Goal: Task Accomplishment & Management: Complete application form

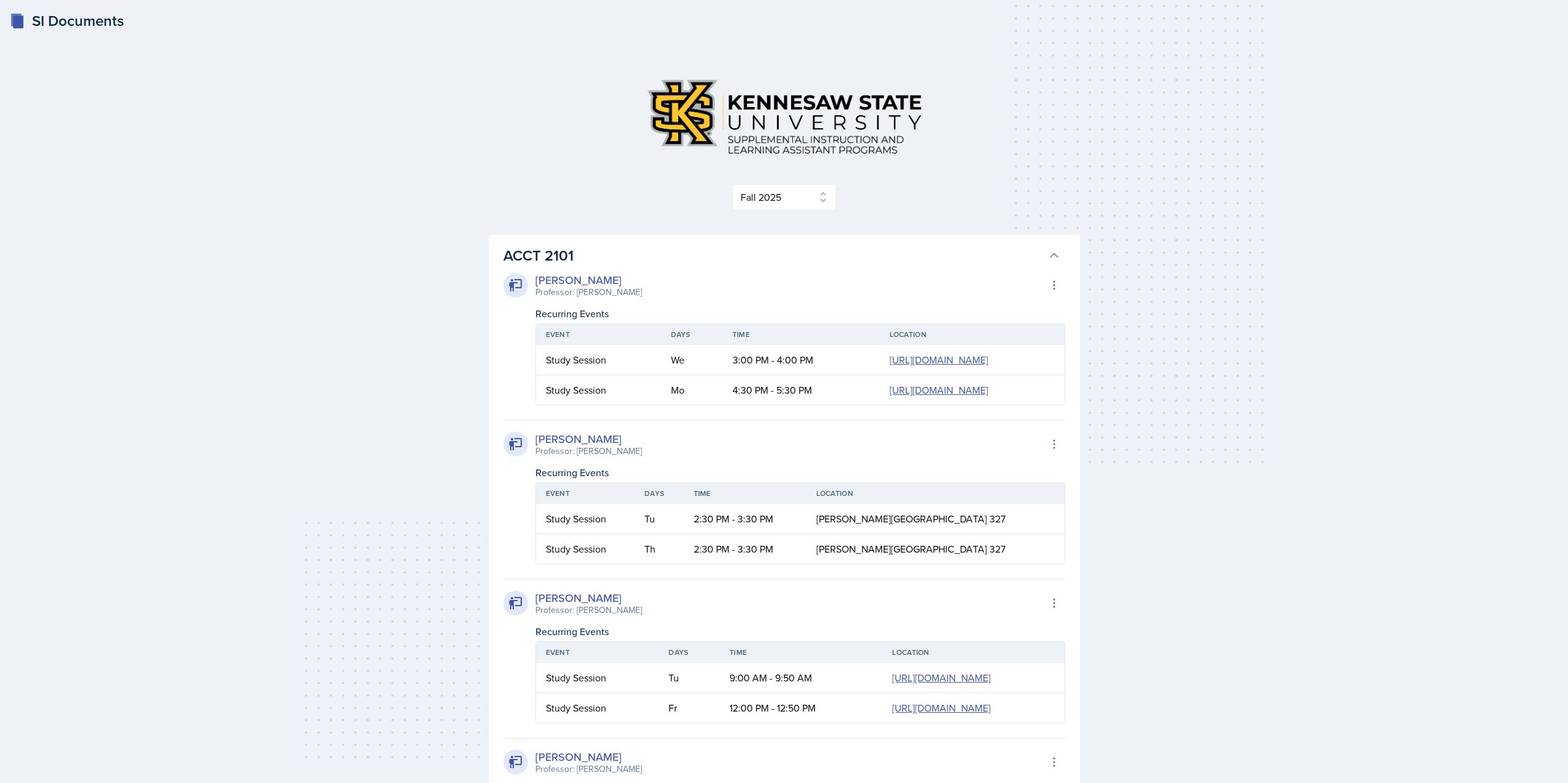
select select "2bed604d-1099-4043-b1bc-2365e8740244"
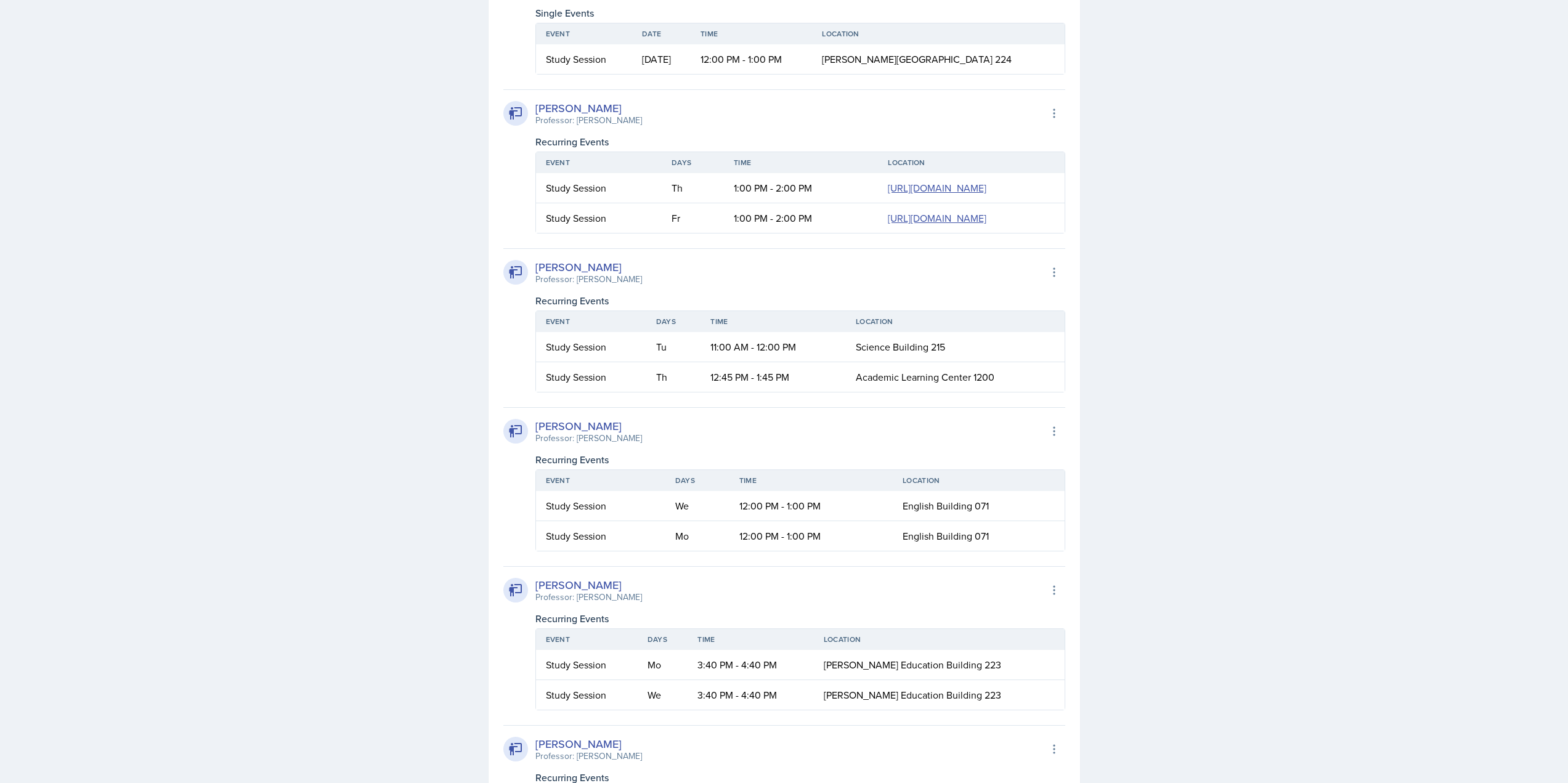
scroll to position [11709, 0]
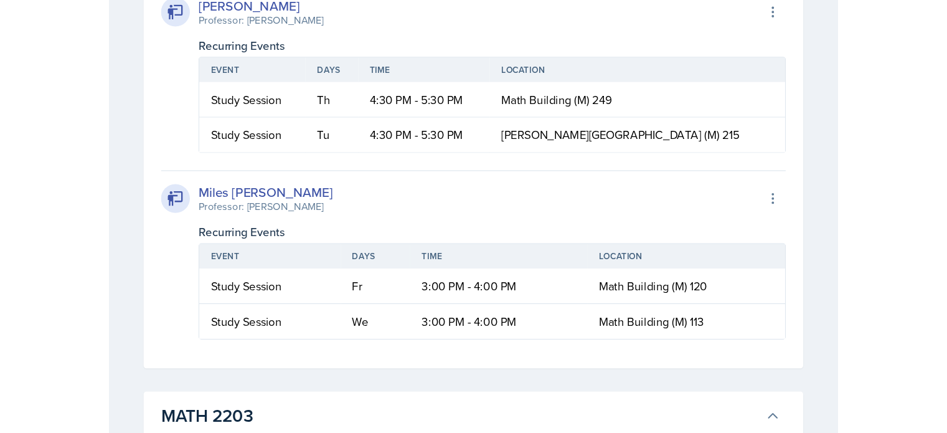
scroll to position [20583, 0]
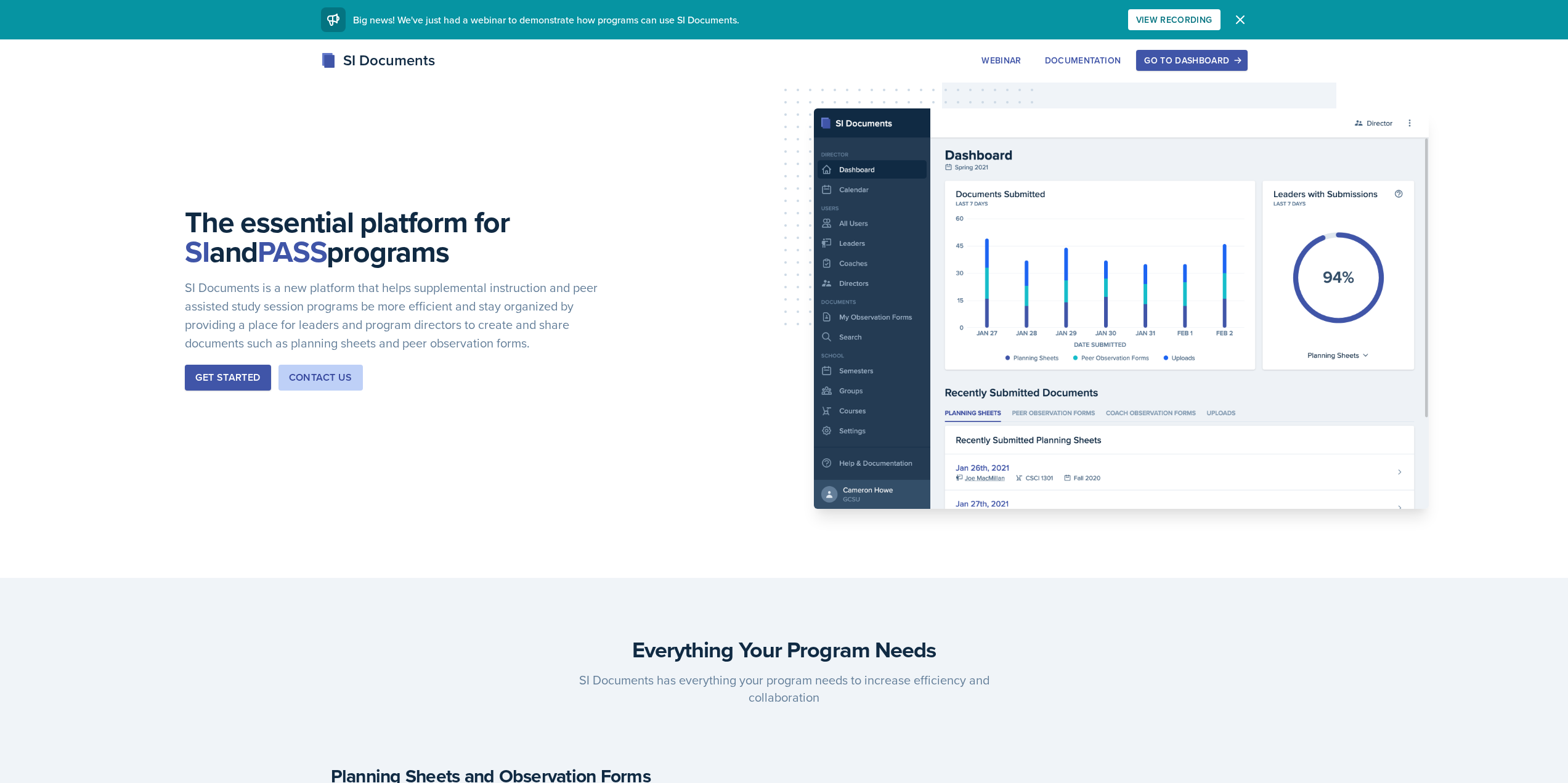
click at [1213, 62] on div "Go to Dashboard" at bounding box center [1192, 60] width 95 height 10
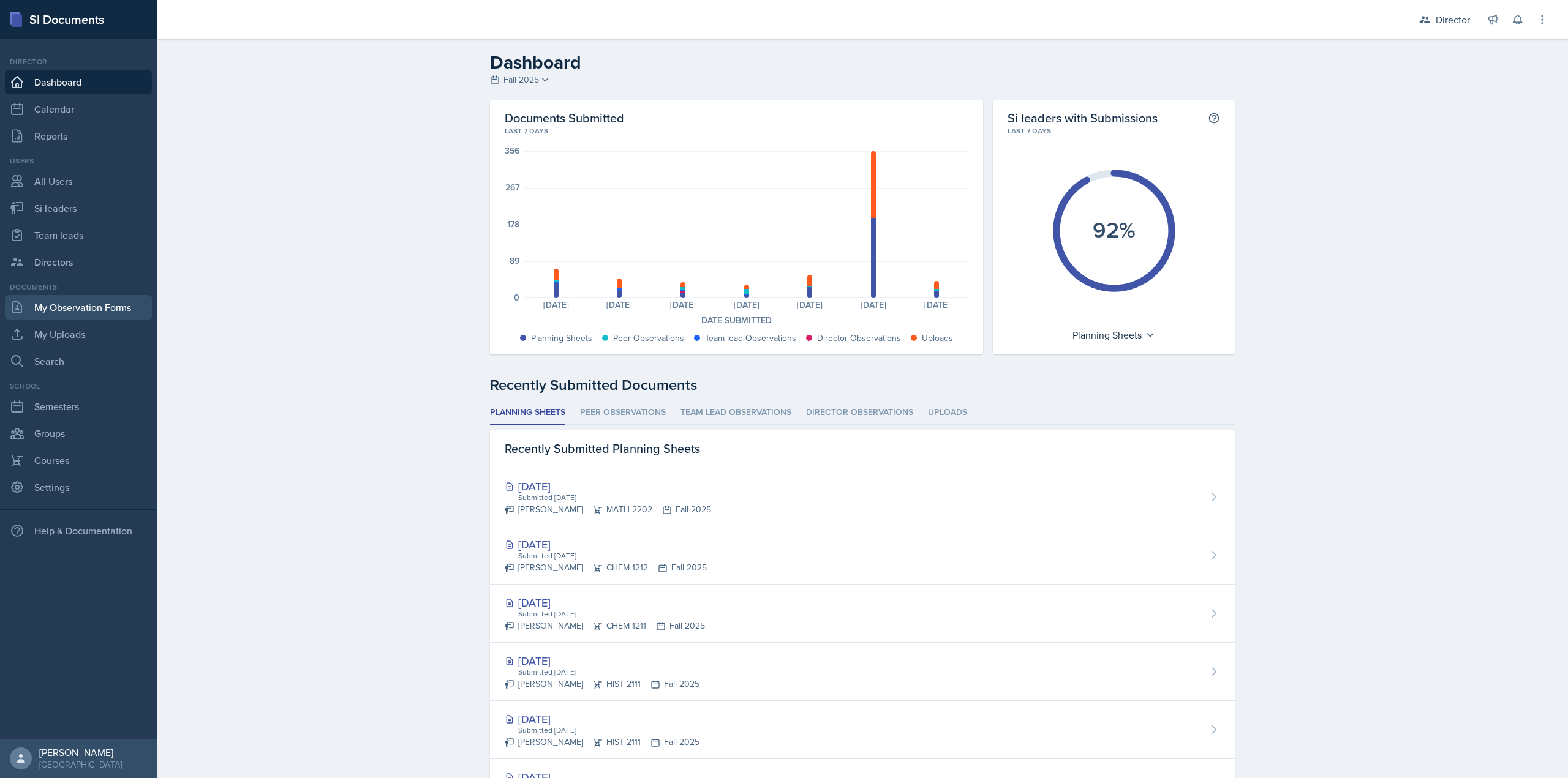
click at [86, 307] on link "My Observation Forms" at bounding box center [78, 307] width 147 height 25
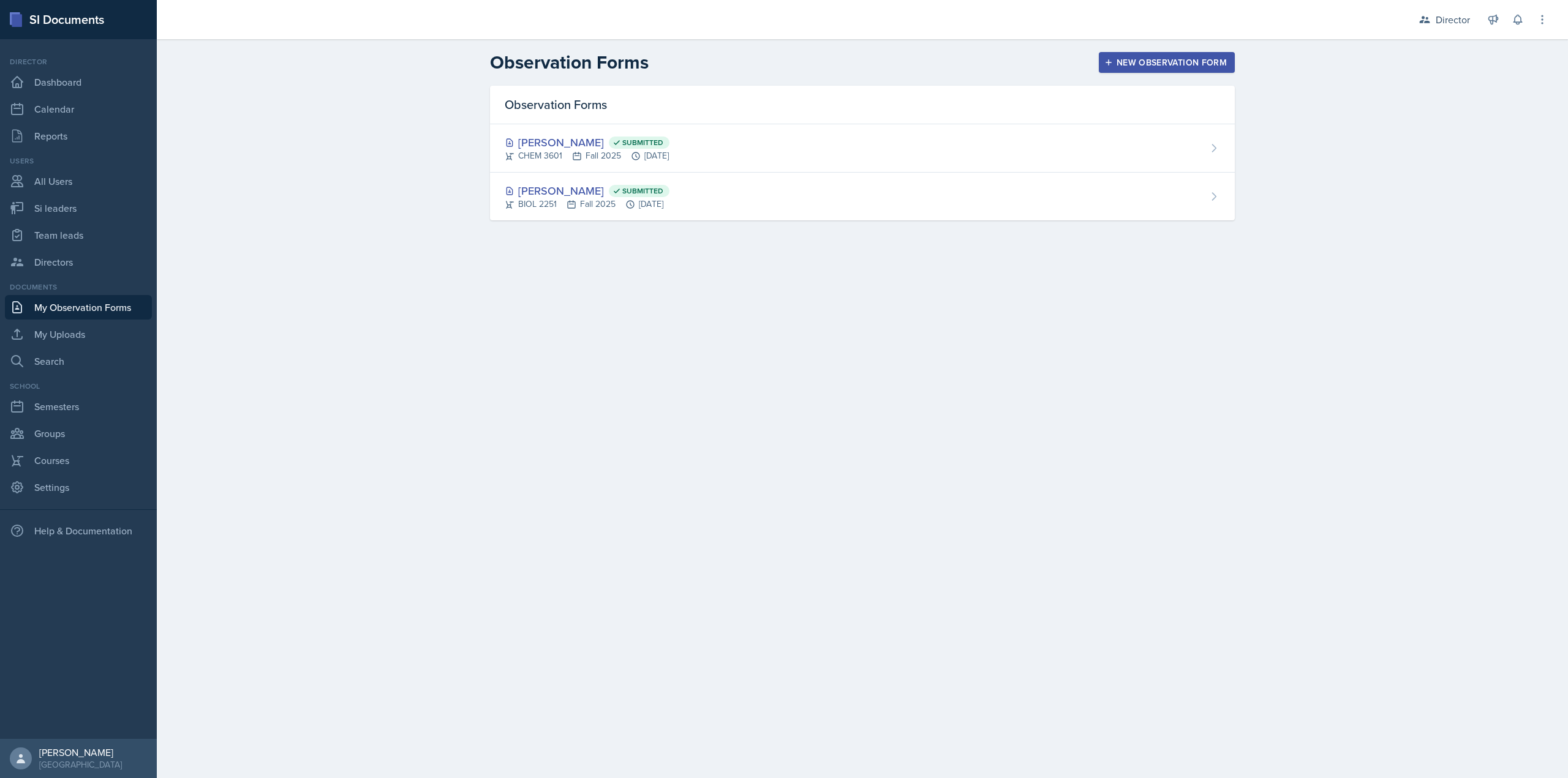
click at [1171, 72] on button "New Observation Form" at bounding box center [1167, 62] width 136 height 21
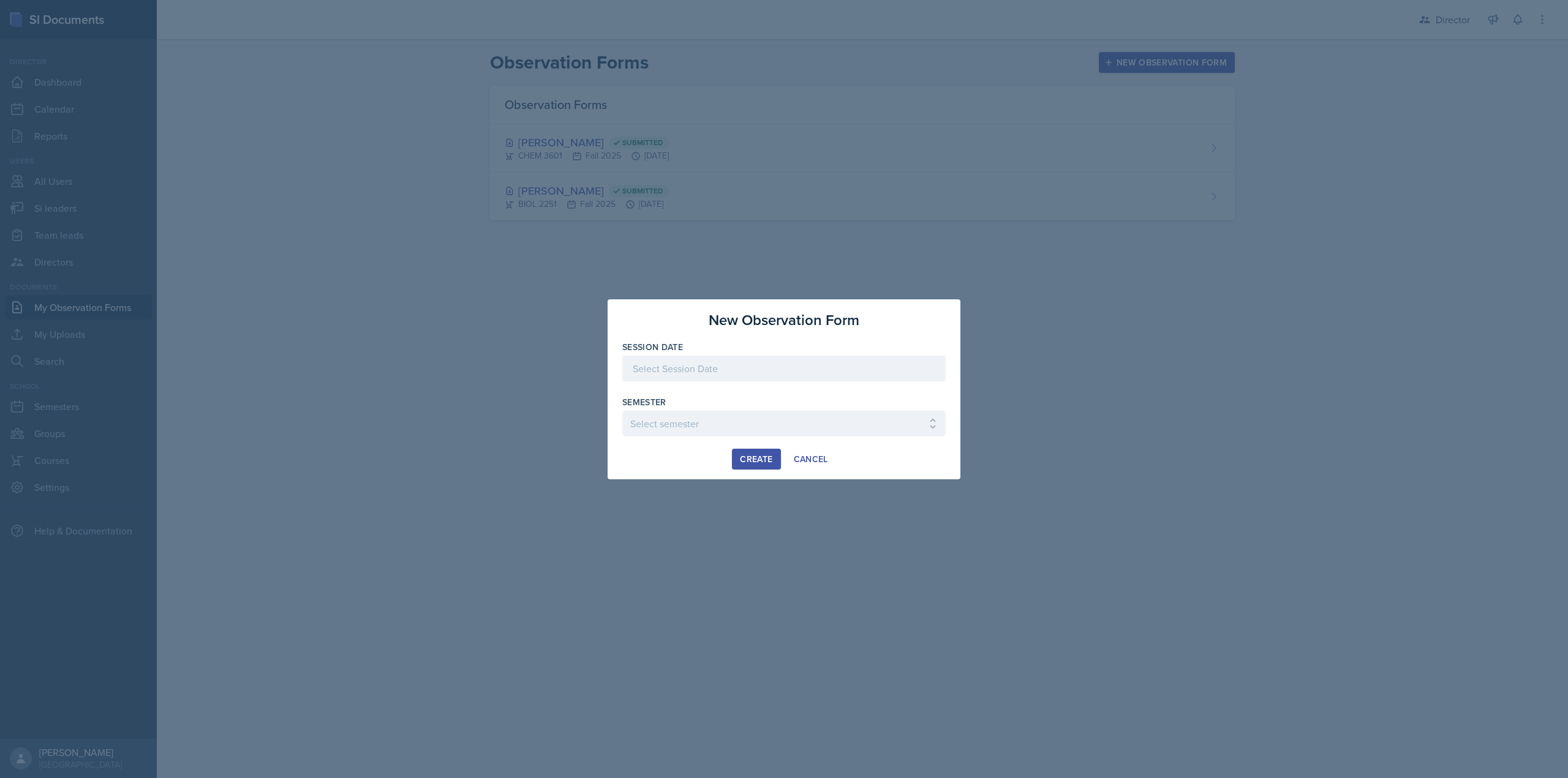
click at [707, 359] on div at bounding box center [783, 369] width 324 height 26
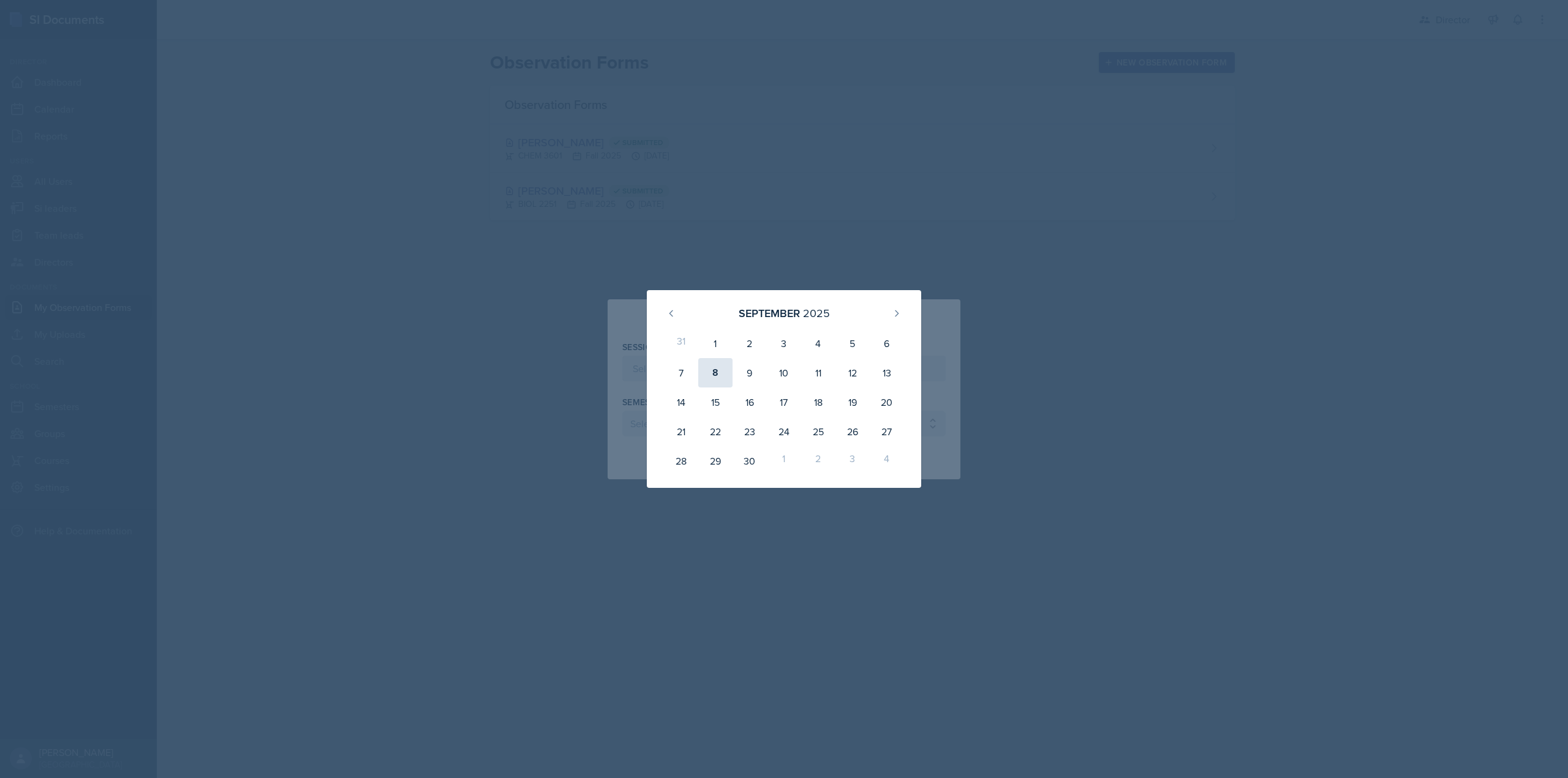
click at [715, 371] on div "8" at bounding box center [715, 373] width 34 height 30
type input "September 8th, 2025"
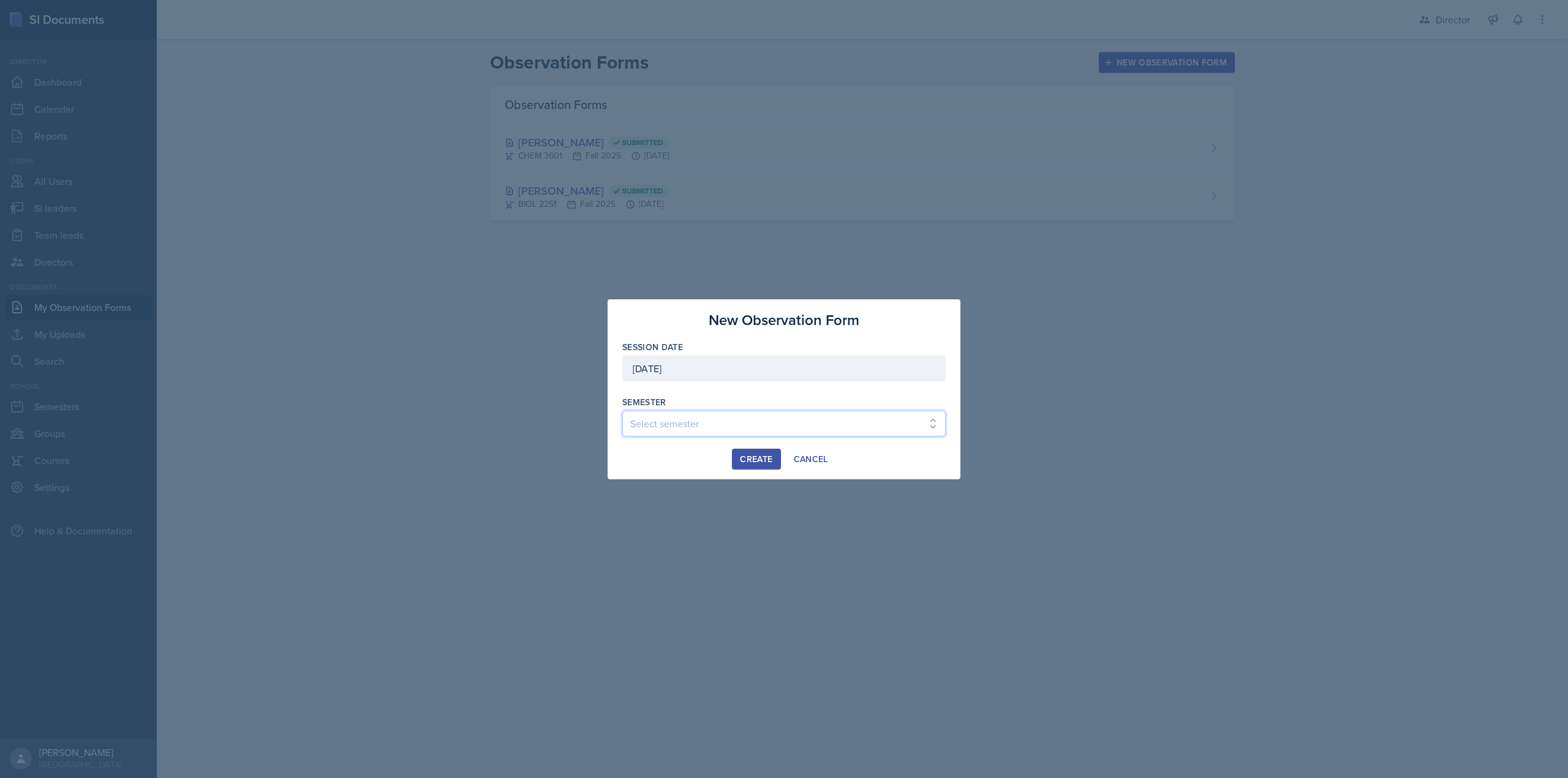
click at [661, 413] on select "Select semester Fall 2025 Summer 2025 Spring 2025 Fall 2024 Summer 2024 Spring …" at bounding box center [783, 424] width 324 height 26
select select "2bed604d-1099-4043-b1bc-2365e8740244"
click at [622, 411] on select "Select semester Fall 2025 Summer 2025 Spring 2025 Fall 2024 Summer 2024 Spring …" at bounding box center [783, 424] width 324 height 26
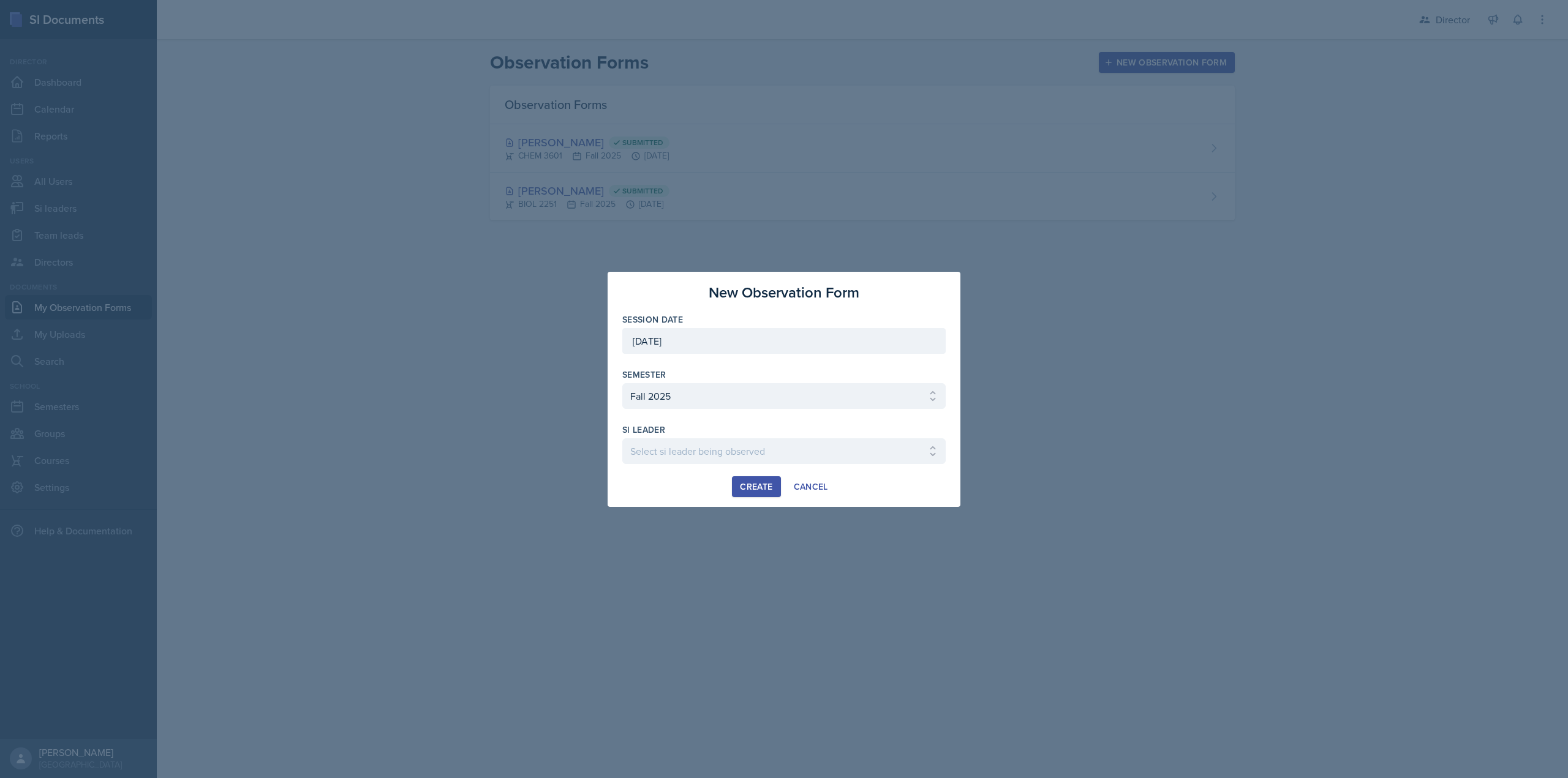
click at [706, 377] on div "Semester" at bounding box center [783, 375] width 324 height 12
click at [684, 442] on select "Select si leader being observed Rayann Afani Sam Alderton Malk Almimar James Co…" at bounding box center [783, 451] width 324 height 26
select select "a92feb3d-9e9a-4d0c-a391-ca4f82fbfa67"
click at [622, 439] on select "Select si leader being observed Rayann Afani Sam Alderton Malk Almimar James Co…" at bounding box center [783, 451] width 324 height 26
click at [737, 473] on div at bounding box center [783, 470] width 324 height 12
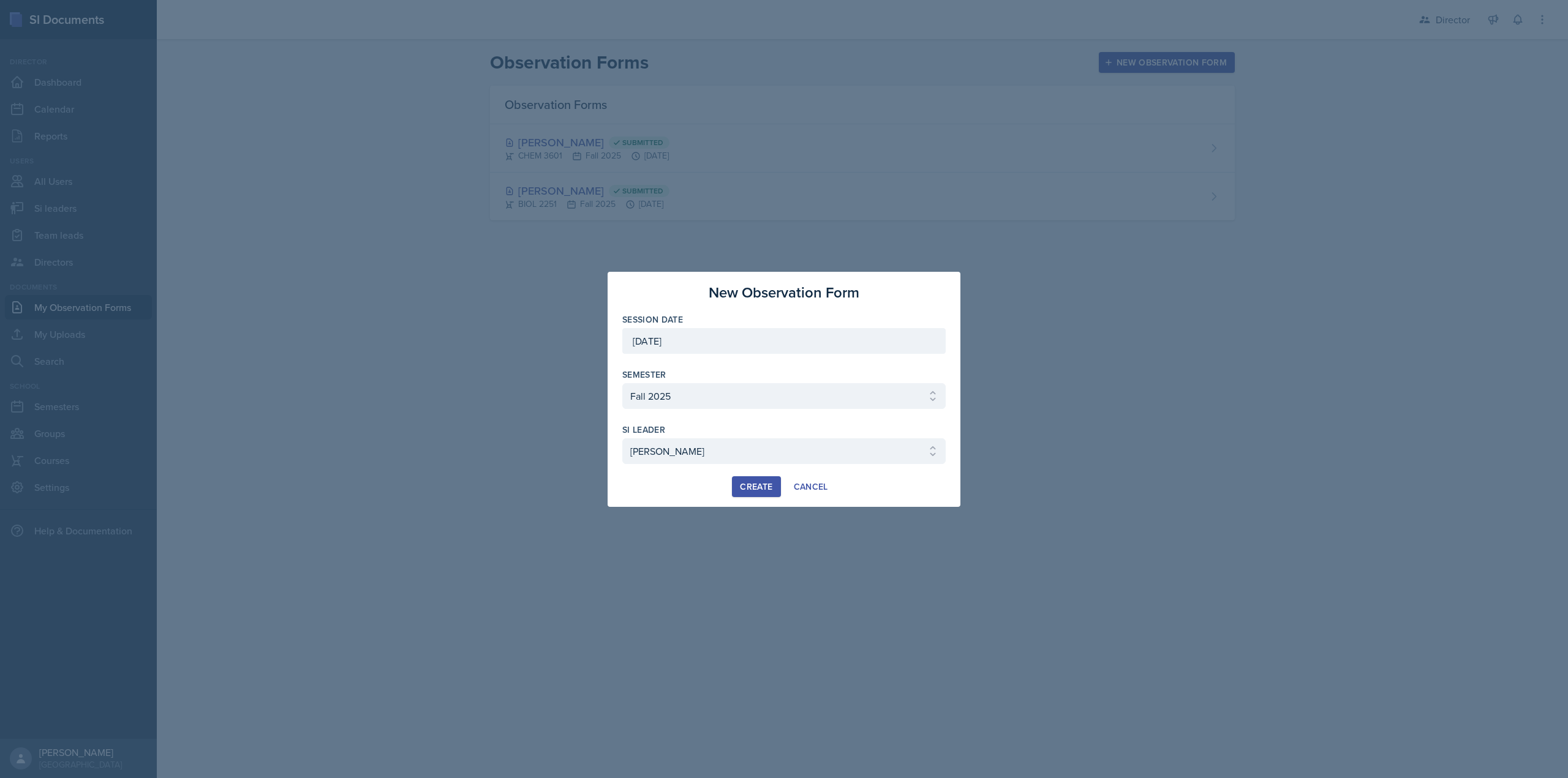
click at [741, 477] on button "Create" at bounding box center [755, 486] width 48 height 21
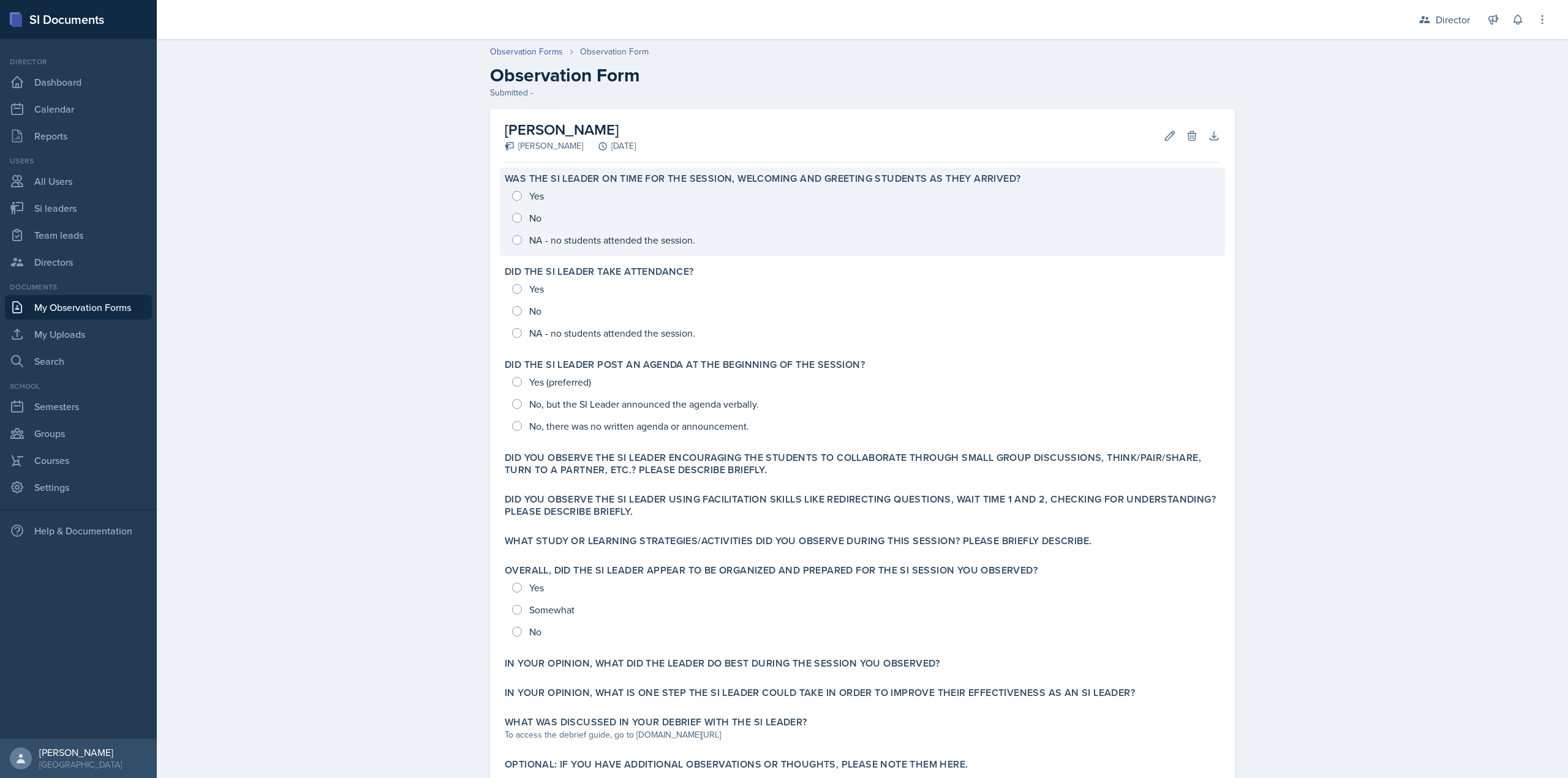
click at [532, 208] on div "Yes No NA - no students attended the session." at bounding box center [862, 217] width 715 height 66
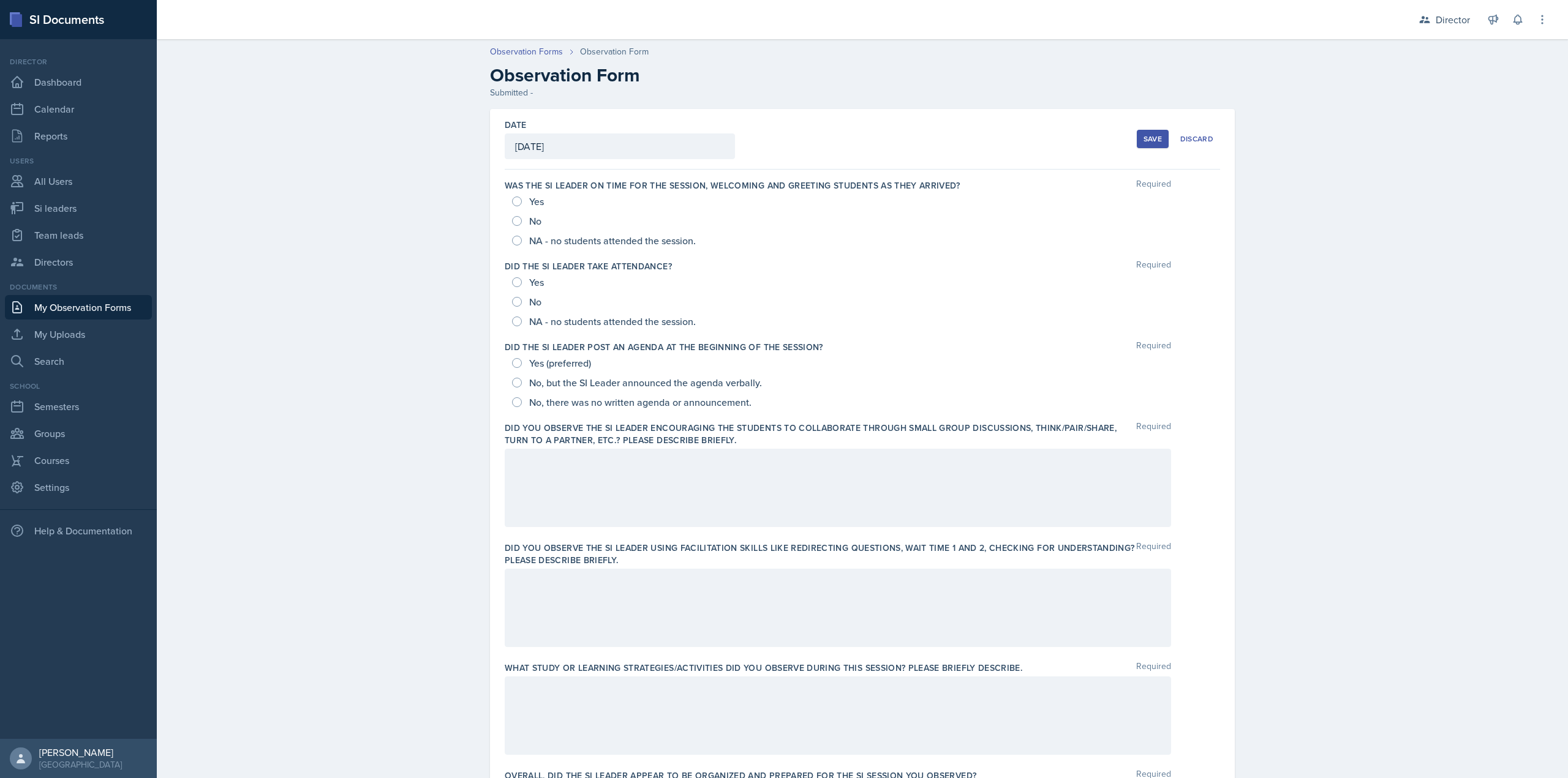
click at [549, 247] on span "NA - no students attended the session." at bounding box center [612, 240] width 166 height 12
click at [521, 246] on input "NA - no students attended the session." at bounding box center [516, 241] width 10 height 10
radio input "true"
click at [541, 320] on span "NA - no students attended the session." at bounding box center [612, 322] width 166 height 12
click at [521, 320] on input "NA - no students attended the session." at bounding box center [516, 322] width 10 height 10
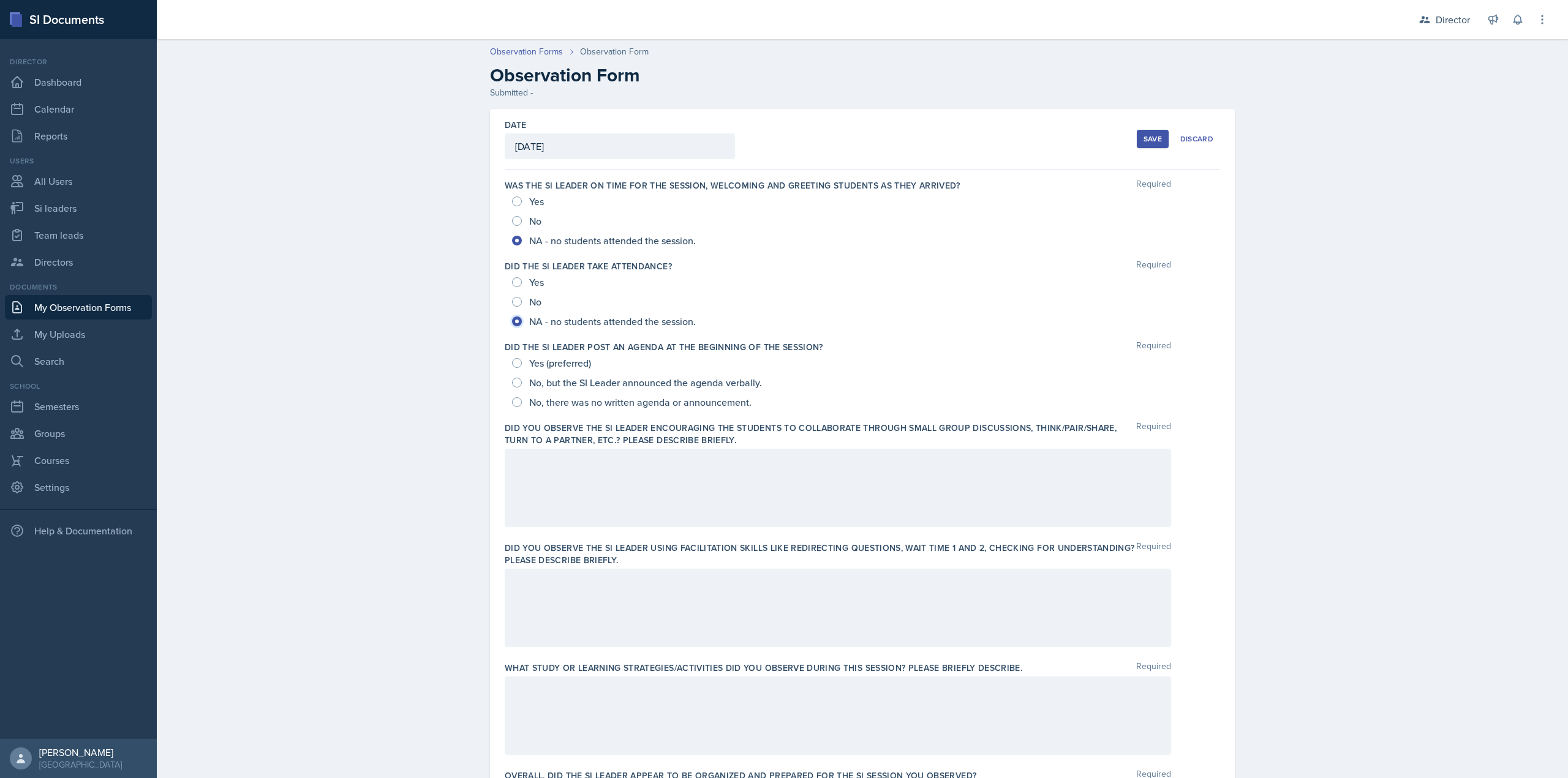
radio input "true"
click at [578, 362] on span "Yes (preferred)" at bounding box center [560, 363] width 62 height 12
click at [521, 362] on input "Yes (preferred)" at bounding box center [516, 363] width 10 height 10
radio input "true"
click at [583, 487] on div at bounding box center [837, 488] width 666 height 79
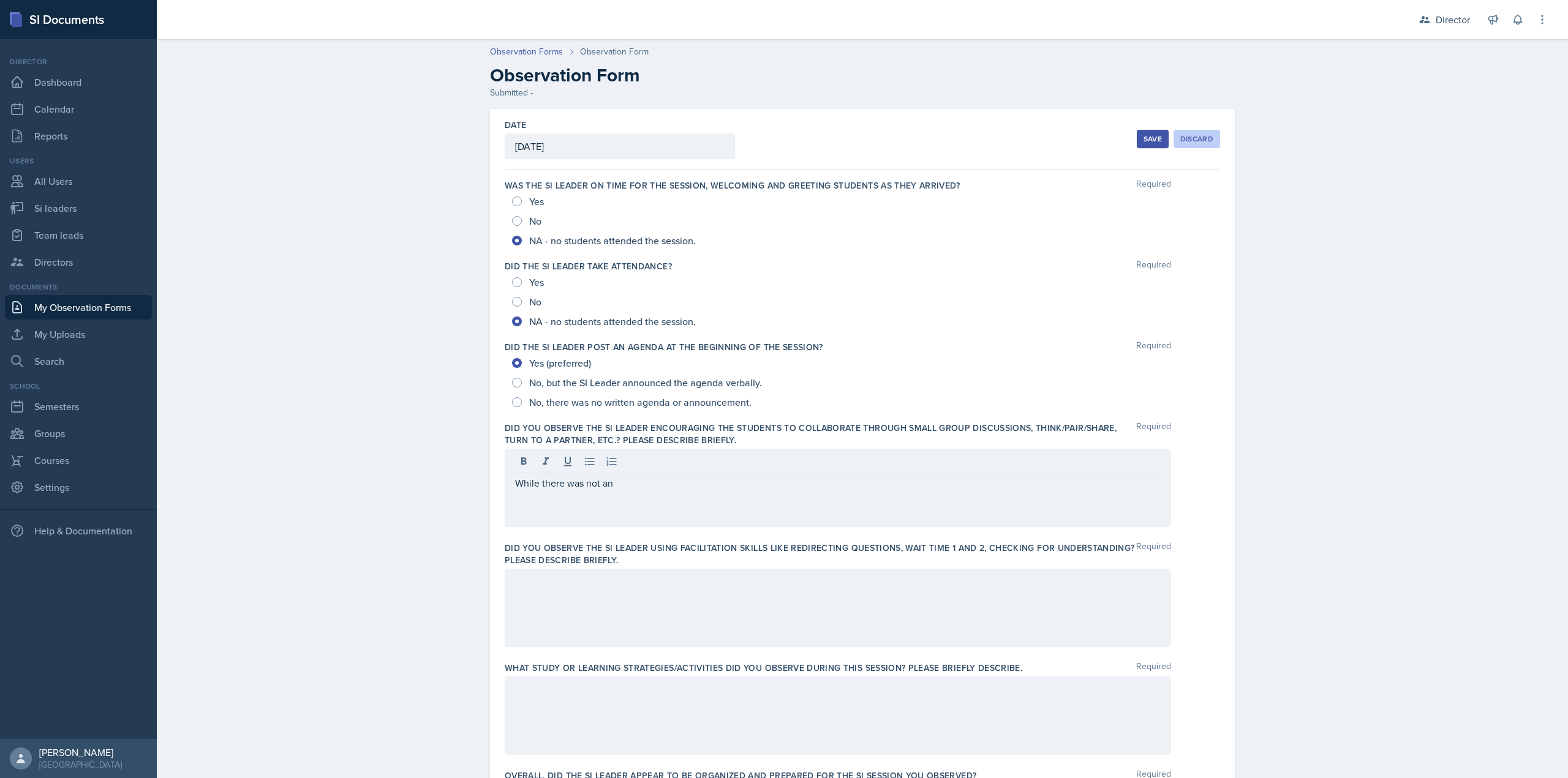
click at [1185, 139] on div "Discard" at bounding box center [1196, 139] width 33 height 10
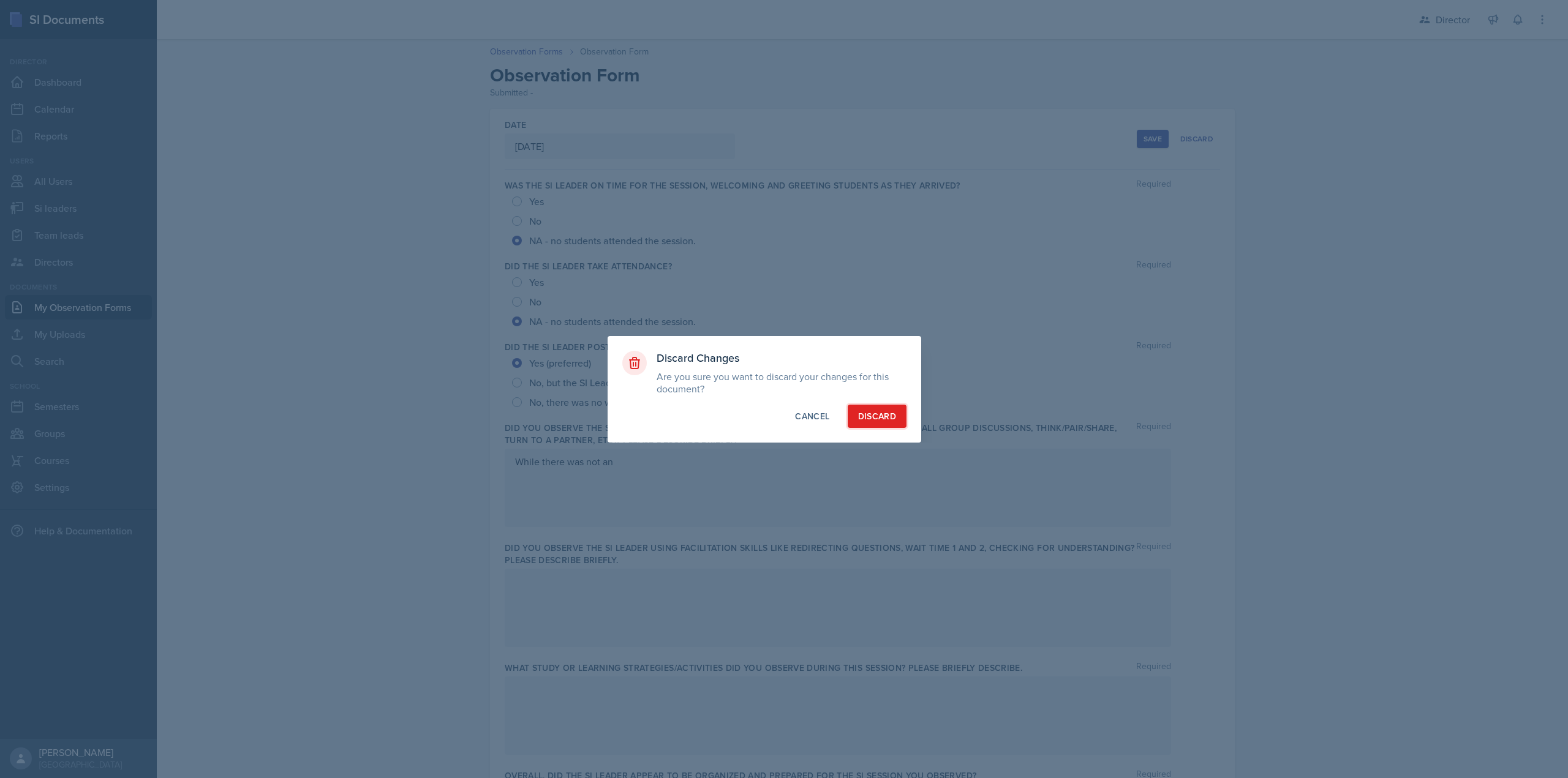
click at [866, 418] on div "Discard" at bounding box center [876, 416] width 38 height 12
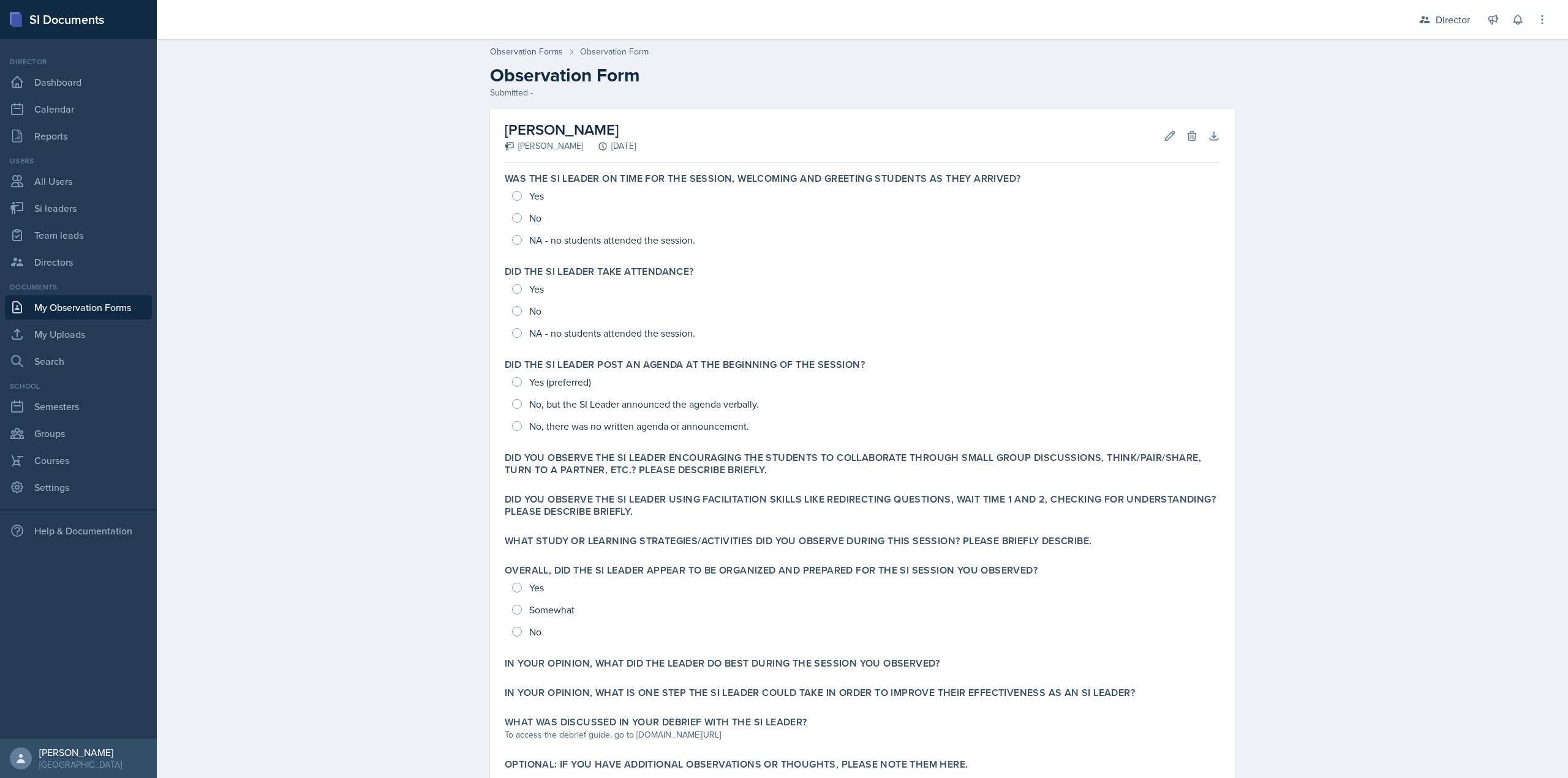
drag, startPoint x: 1055, startPoint y: 139, endPoint x: 1055, endPoint y: 132, distance: 7.0
click at [1055, 139] on div "Darby Bowen Christian Wiggins September 8th, 2025 Edit Delete Download Autosavi…" at bounding box center [862, 136] width 715 height 54
click at [1185, 140] on icon at bounding box center [1191, 136] width 12 height 12
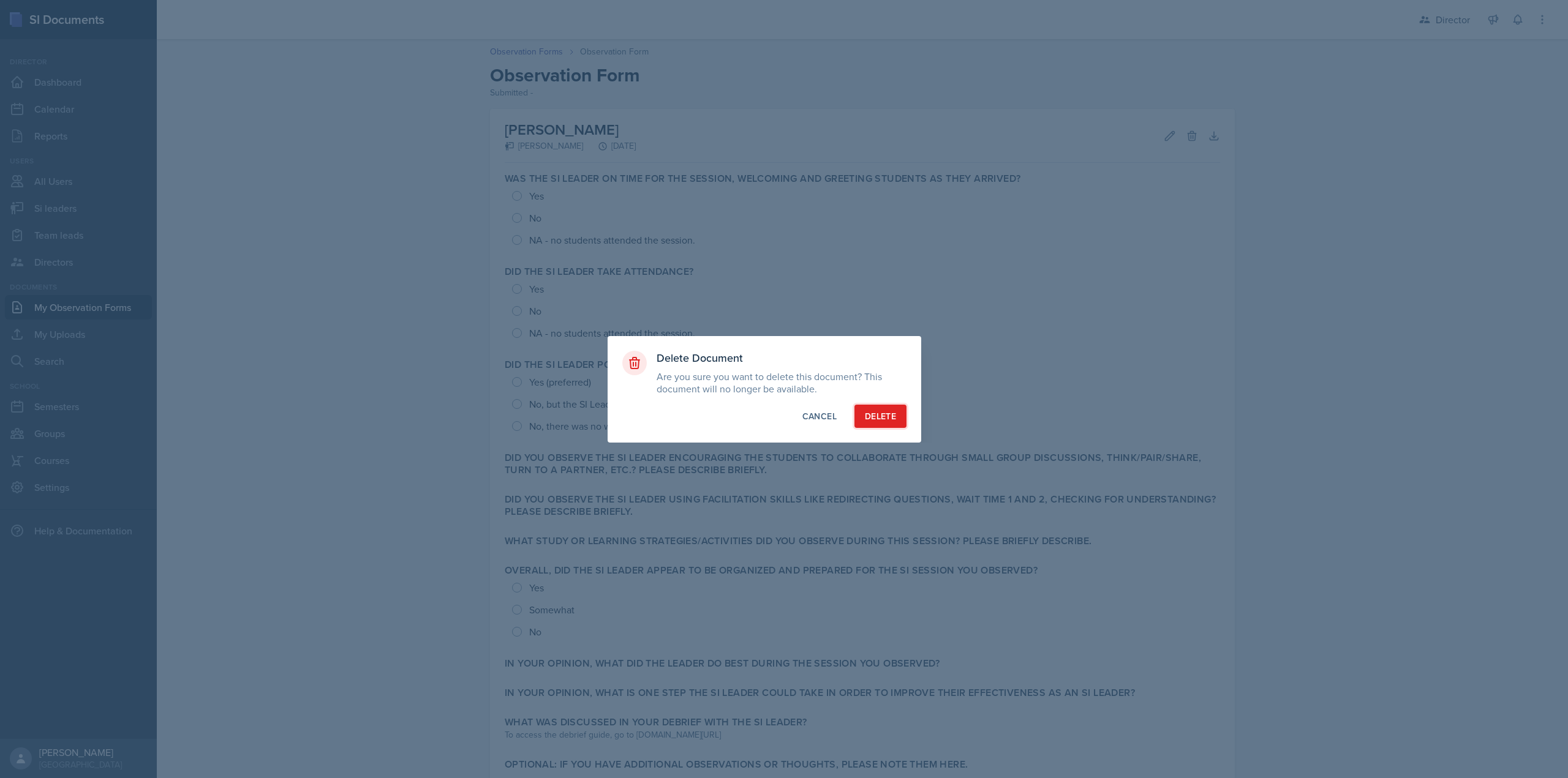
click at [881, 415] on div "Delete" at bounding box center [880, 416] width 31 height 12
